Goal: Use online tool/utility: Utilize a website feature to perform a specific function

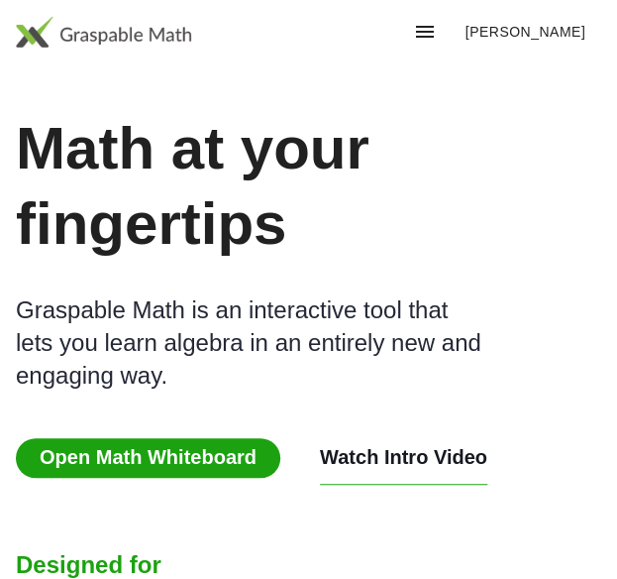
click at [158, 438] on span "Open Math Whiteboard" at bounding box center [148, 458] width 265 height 40
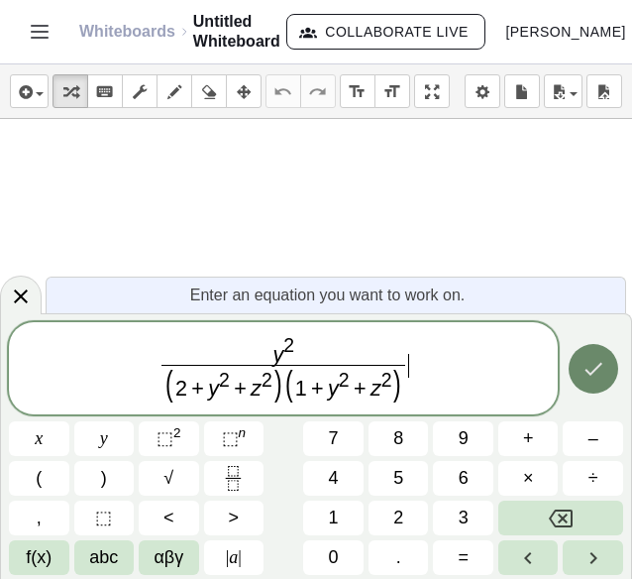
click at [593, 380] on icon "Done" at bounding box center [594, 369] width 24 height 24
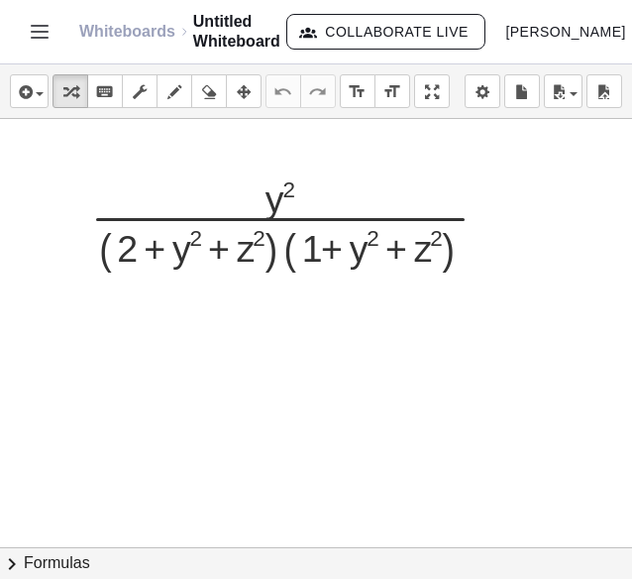
click at [331, 405] on div at bounding box center [316, 547] width 632 height 857
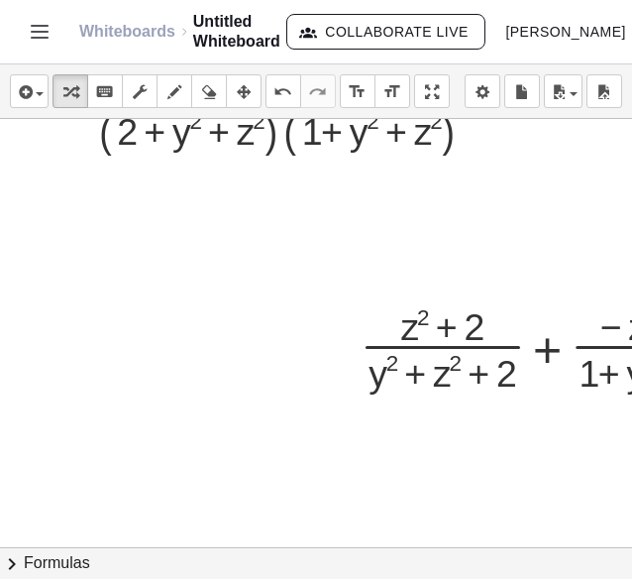
scroll to position [117, 45]
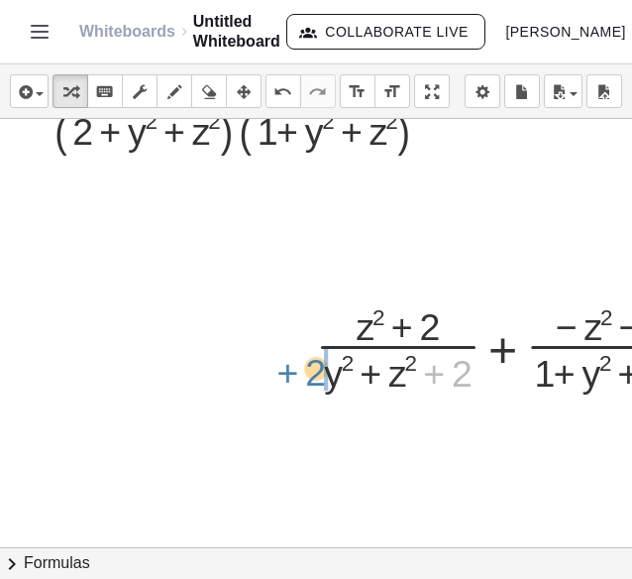
drag, startPoint x: 456, startPoint y: 373, endPoint x: 311, endPoint y: 372, distance: 144.6
click at [311, 372] on div "+ 2 + · ( + z 2 + 2 ) · ( + y 2 + z 2 + 2 ) + · ( − z 2 − 1 ) · ( + 1 + y 2 + z…" at bounding box center [509, 343] width 446 height 109
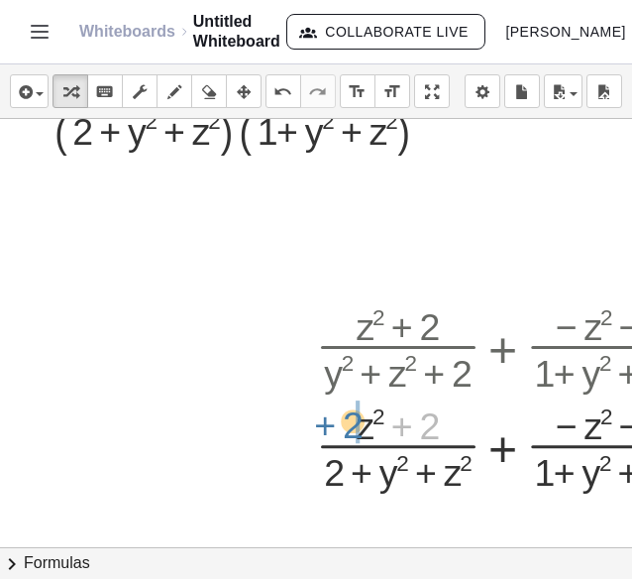
drag, startPoint x: 429, startPoint y: 441, endPoint x: 350, endPoint y: 441, distance: 79.3
click at [350, 441] on div at bounding box center [516, 442] width 421 height 99
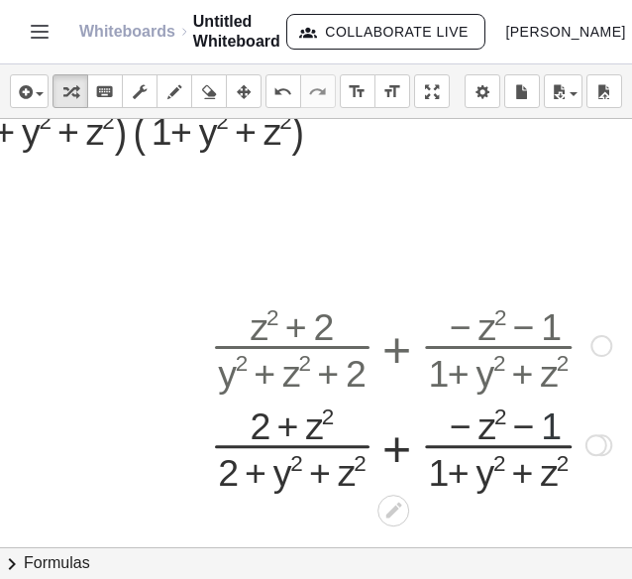
click at [543, 422] on div at bounding box center [410, 442] width 421 height 99
drag, startPoint x: 537, startPoint y: 422, endPoint x: 437, endPoint y: 420, distance: 100.1
click at [437, 420] on div at bounding box center [410, 442] width 421 height 99
drag, startPoint x: 485, startPoint y: 419, endPoint x: 451, endPoint y: 417, distance: 34.7
click at [451, 417] on div at bounding box center [410, 442] width 421 height 99
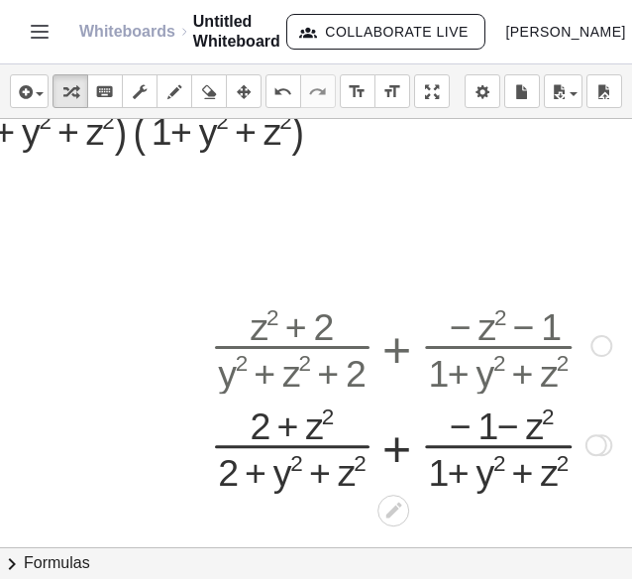
click at [585, 449] on div at bounding box center [596, 445] width 22 height 22
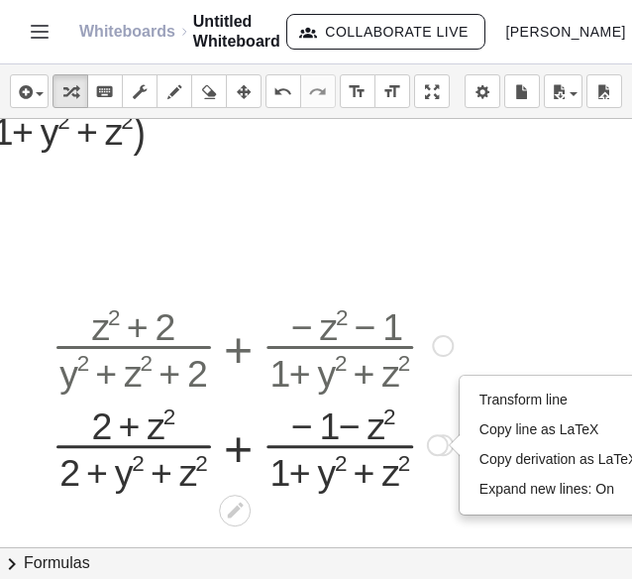
scroll to position [117, 317]
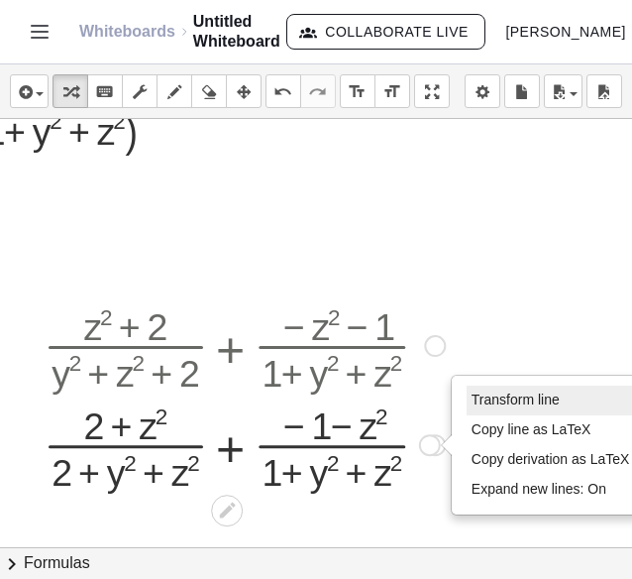
click at [502, 387] on li "Transform line" at bounding box center [551, 400] width 168 height 30
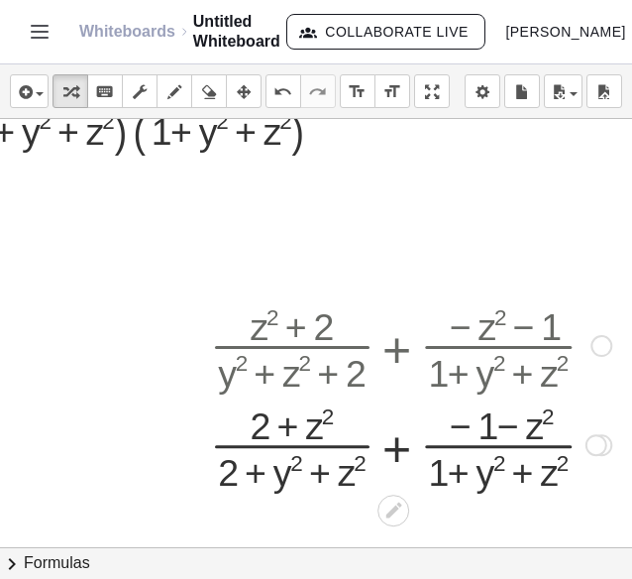
scroll to position [117, 164]
drag, startPoint x: 493, startPoint y: 427, endPoint x: 405, endPoint y: 433, distance: 88.4
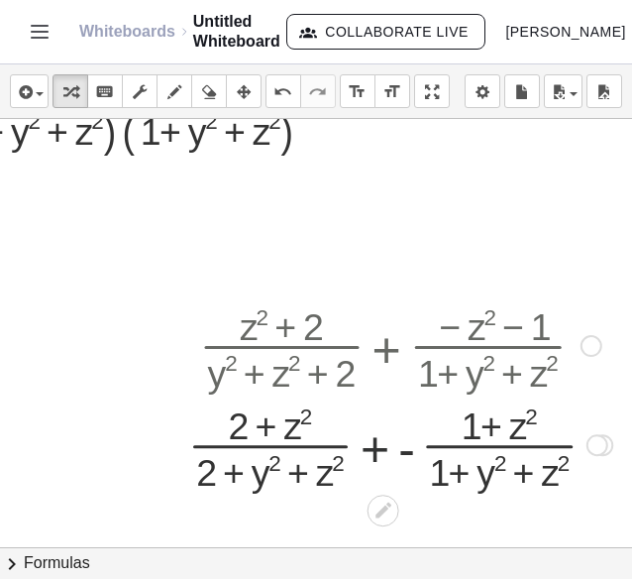
click at [382, 456] on div at bounding box center [400, 442] width 444 height 99
